Goal: Use online tool/utility: Utilize a website feature to perform a specific function

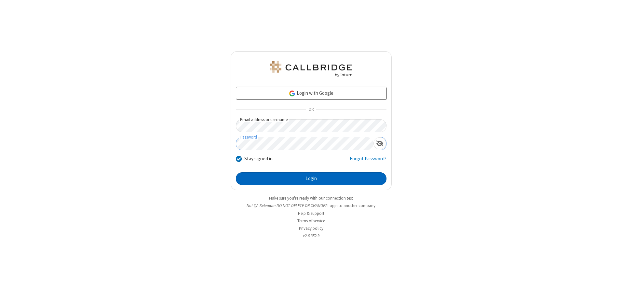
click at [311, 179] on button "Login" at bounding box center [311, 179] width 151 height 13
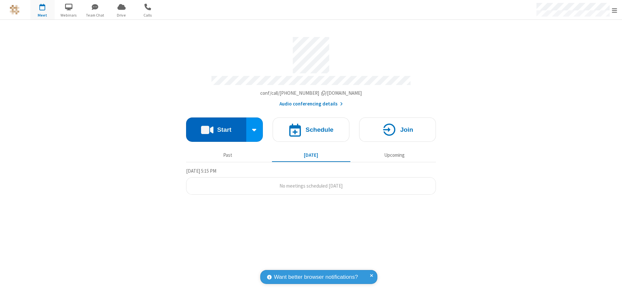
click at [216, 127] on button "Start" at bounding box center [216, 130] width 60 height 24
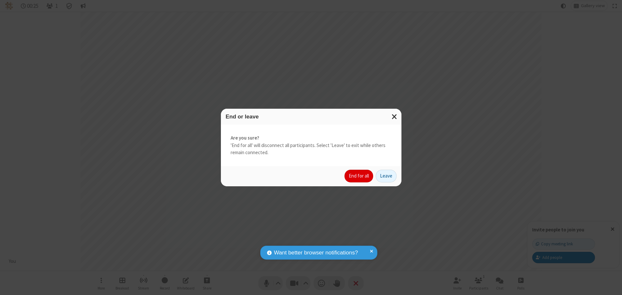
click at [359, 176] on button "End for all" at bounding box center [358, 176] width 29 height 13
